Goal: Navigation & Orientation: Find specific page/section

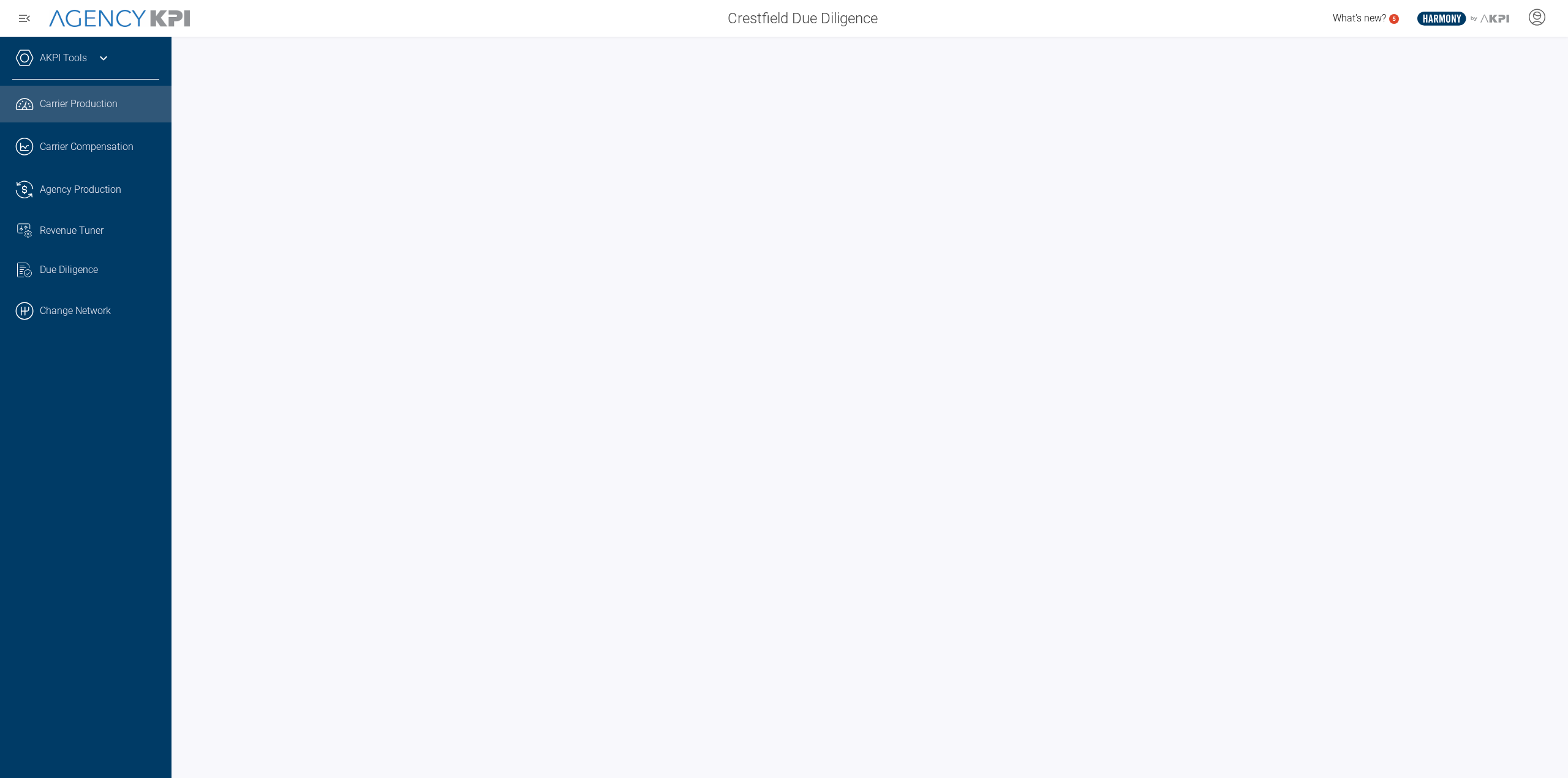
drag, startPoint x: 86, startPoint y: 319, endPoint x: 186, endPoint y: 290, distance: 104.1
click at [86, 319] on link ".cls-1{fill:none;stroke:#000;stroke-linecap:round;stroke-linejoin:round;stroke-…" at bounding box center [85, 311] width 171 height 37
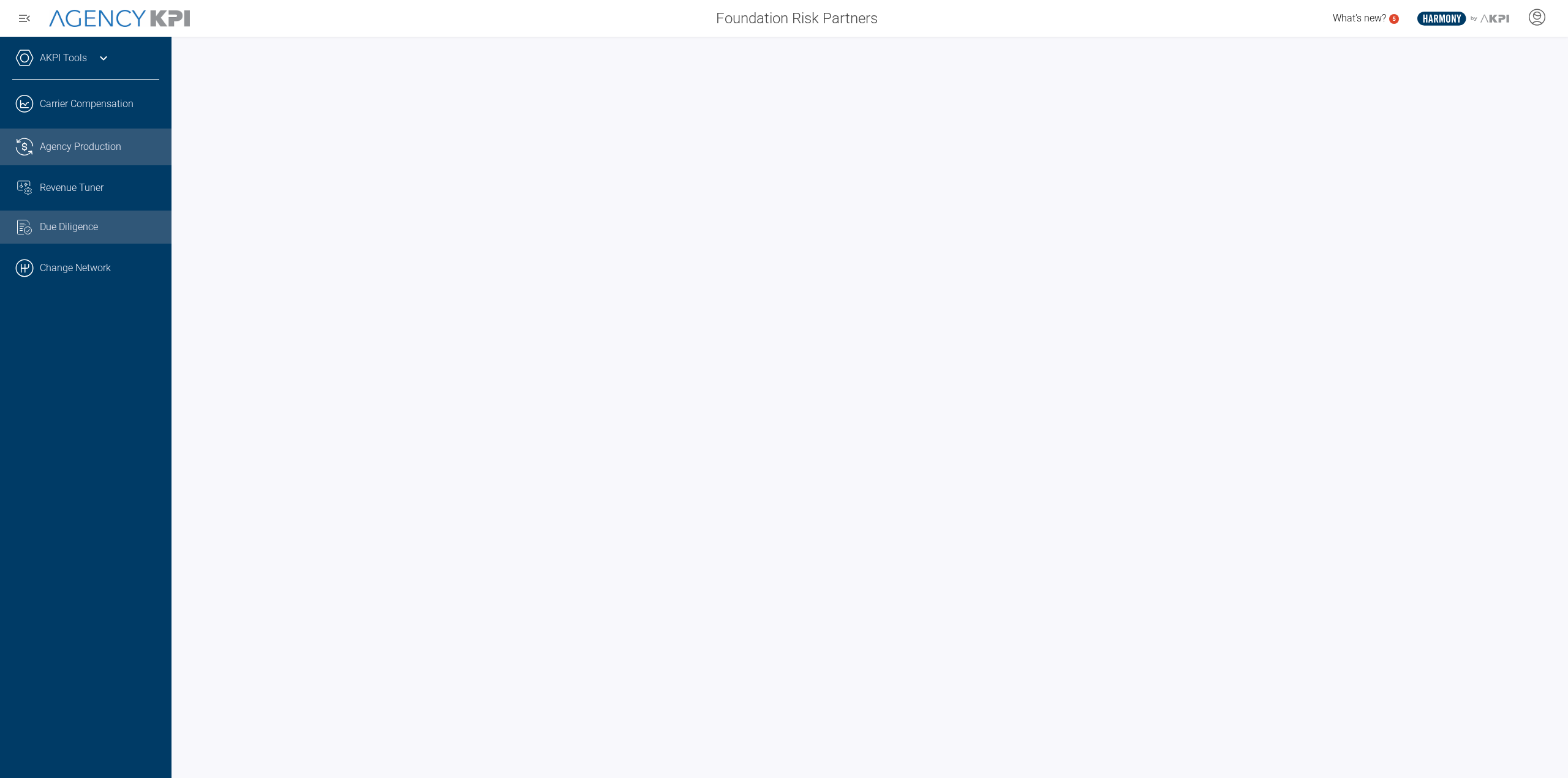
click at [119, 133] on link ".cls-1{fill:none;stroke:#221f20;stroke-linecap:round;stroke-linejoin:round;stro…" at bounding box center [85, 147] width 171 height 37
click at [78, 225] on span "Due Diligence" at bounding box center [68, 226] width 58 height 14
click at [71, 194] on span "Revenue Tuner" at bounding box center [71, 188] width 63 height 14
click at [94, 149] on span "Agency Production" at bounding box center [80, 146] width 82 height 14
